Goal: Use online tool/utility: Utilize a website feature to perform a specific function

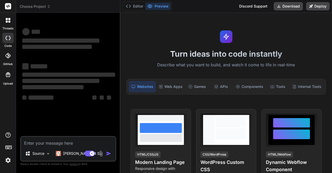
type textarea "x"
click at [290, 5] on button "Download" at bounding box center [288, 6] width 29 height 8
click at [3, 19] on div at bounding box center [8, 20] width 11 height 11
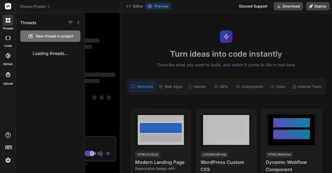
click at [7, 147] on rect at bounding box center [7, 147] width 1 height 1
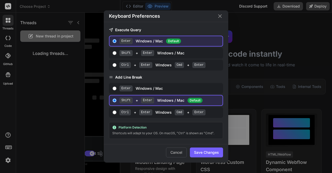
click at [7, 137] on div "Keyboard Preferences Execute Query Enter Windows / Mac Default Shift + Enter Wi…" at bounding box center [166, 86] width 332 height 173
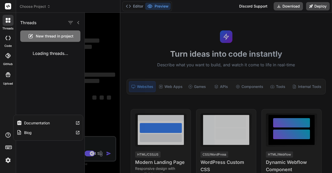
click at [5, 121] on div "threads code GitHub Upload Documentation Blog" at bounding box center [8, 86] width 16 height 173
click at [6, 159] on img at bounding box center [8, 159] width 9 height 9
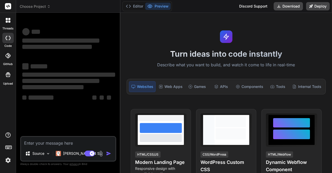
click at [5, 162] on img at bounding box center [8, 159] width 9 height 9
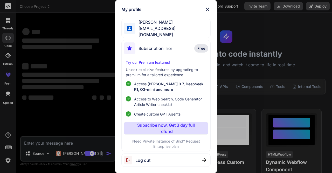
type textarea "x"
click at [206, 12] on img at bounding box center [208, 9] width 6 height 6
